Goal: Navigation & Orientation: Find specific page/section

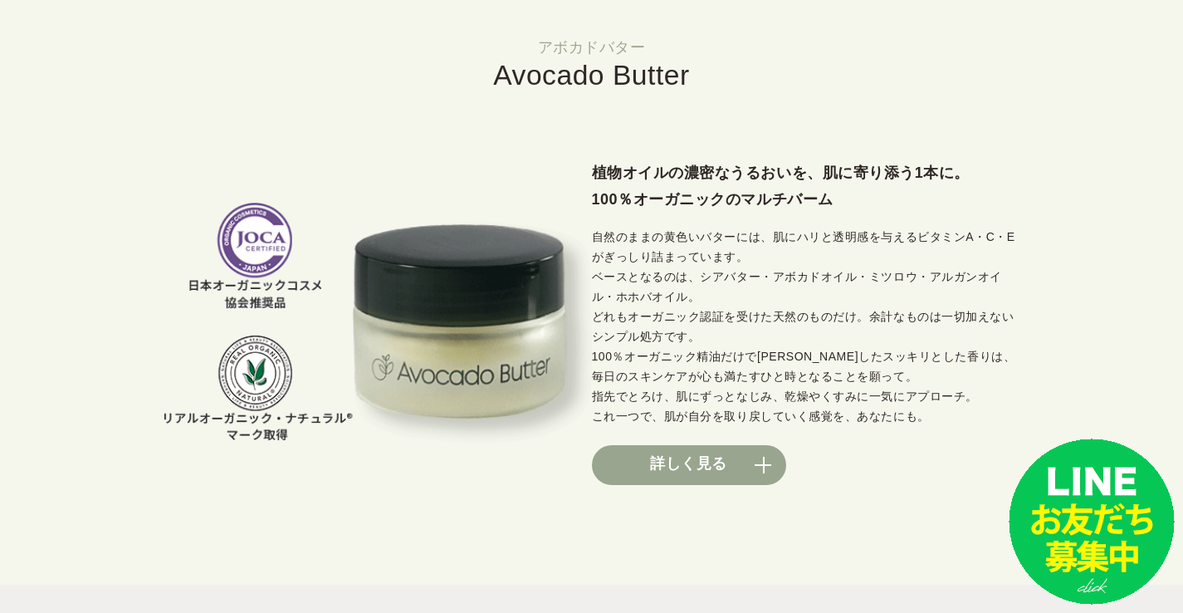
scroll to position [1171, 0]
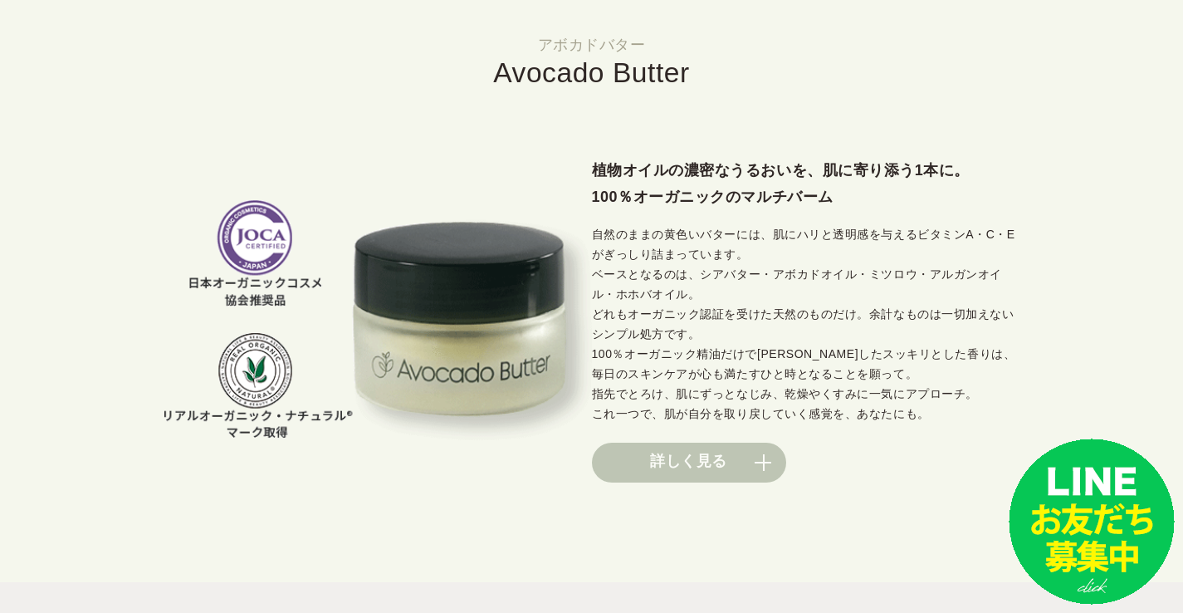
click at [765, 456] on link "詳しく見る" at bounding box center [689, 463] width 194 height 40
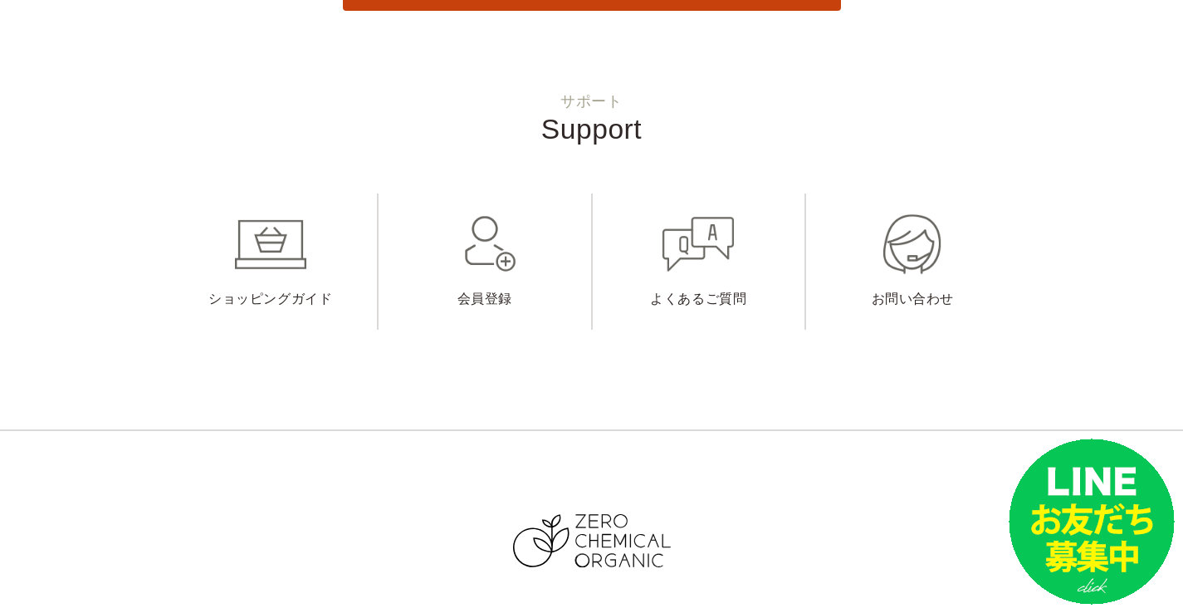
scroll to position [23676, 0]
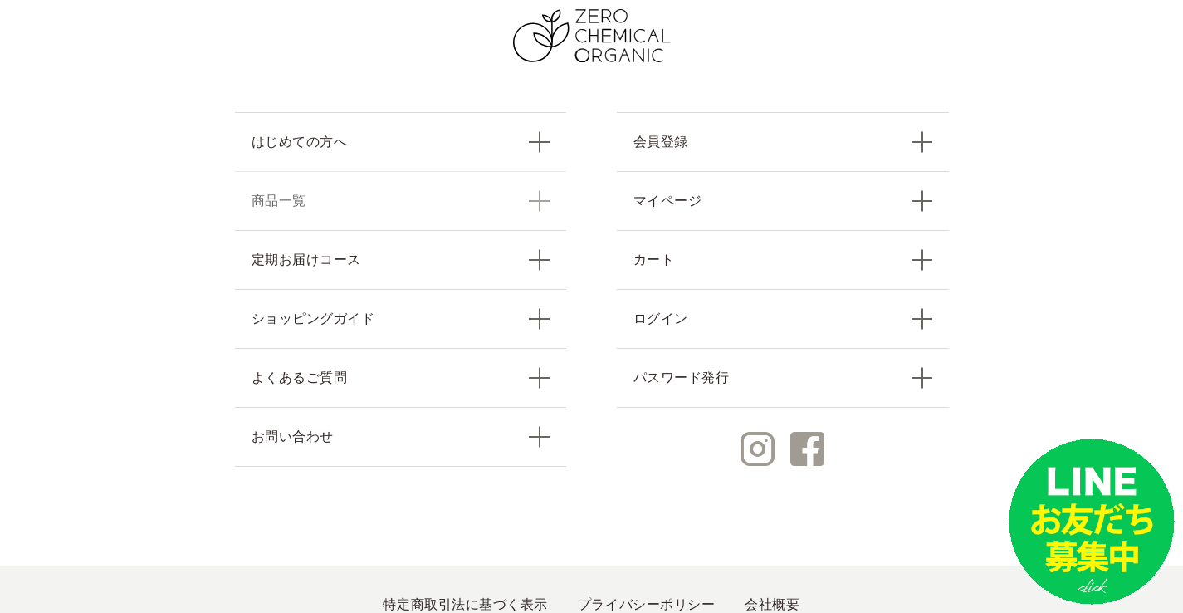
click at [536, 171] on link "商品一覧" at bounding box center [401, 200] width 332 height 59
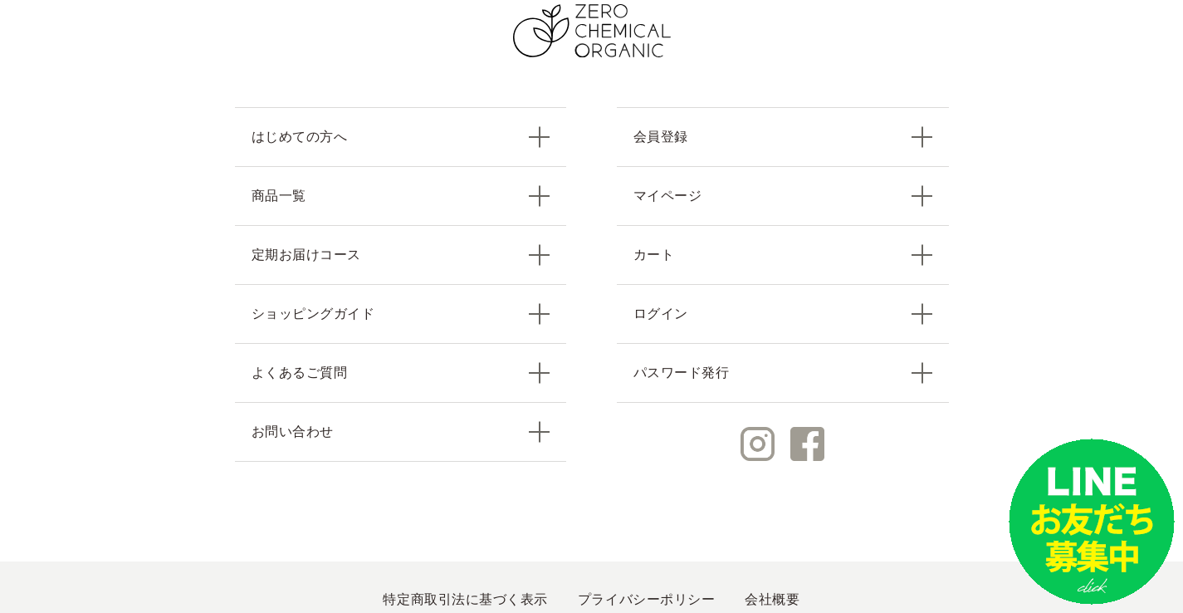
scroll to position [2813, 0]
